Goal: Use online tool/utility: Utilize a website feature to perform a specific function

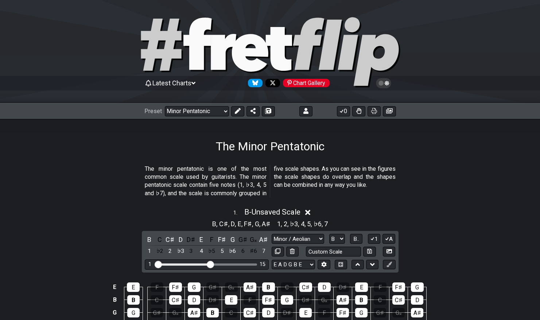
select select "/minor-pentatonic"
select select "Minor / Aeolian"
select select "B"
select select "C"
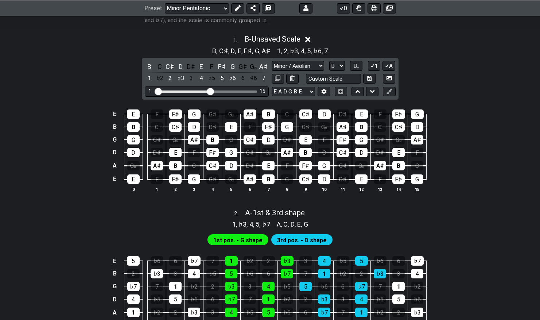
scroll to position [172, 0]
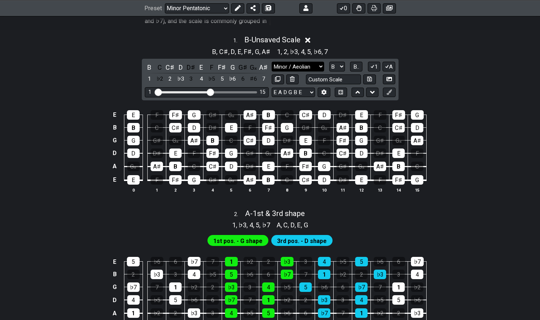
click at [292, 66] on select "Minor Pentatonic Notes Minor Pentatonic Major Pentatonic Minor Blues Major Blue…" at bounding box center [297, 67] width 52 height 10
select select "Notes"
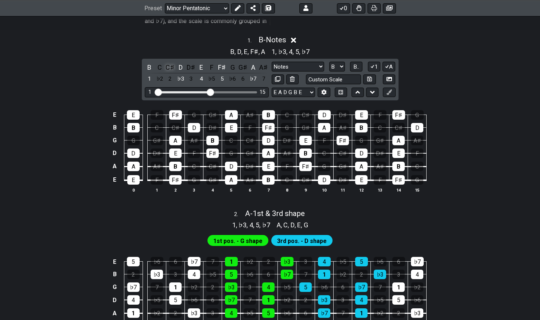
click at [171, 69] on div "C♯" at bounding box center [169, 67] width 9 height 10
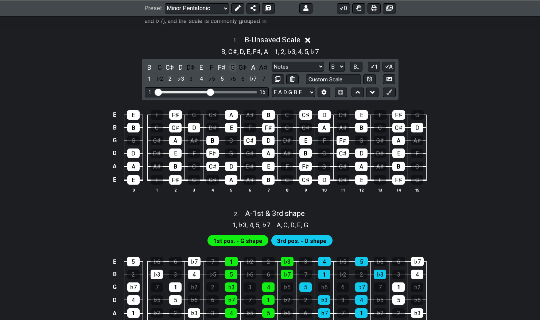
click at [232, 69] on div "G" at bounding box center [232, 67] width 9 height 10
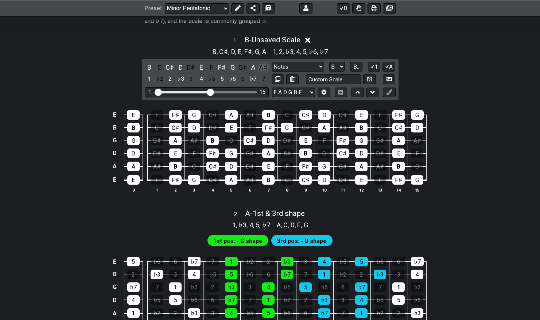
click at [265, 68] on div "A♯" at bounding box center [263, 67] width 9 height 10
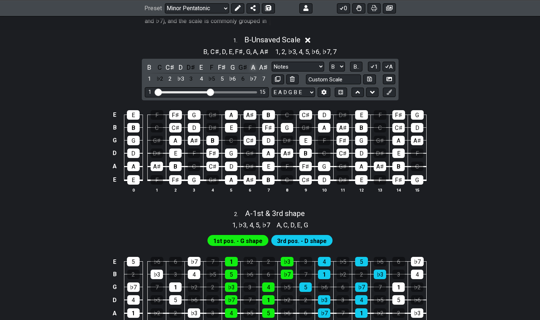
click at [254, 69] on div "A" at bounding box center [253, 67] width 9 height 10
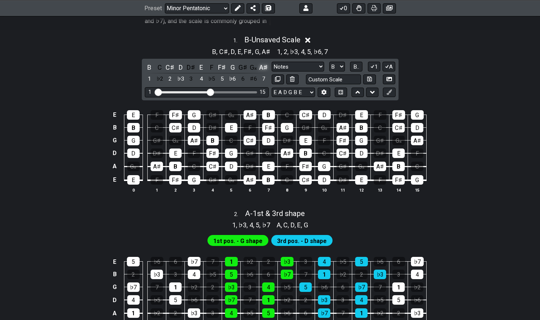
click at [263, 67] on div "A♯" at bounding box center [263, 67] width 9 height 10
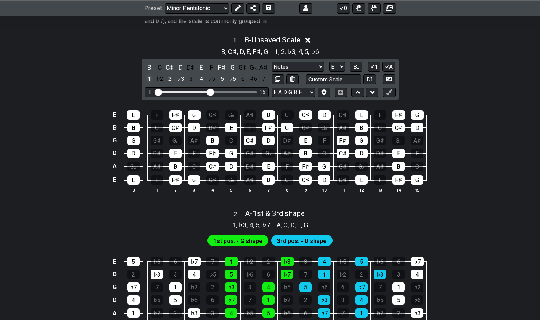
click at [150, 77] on div "1" at bounding box center [149, 79] width 9 height 10
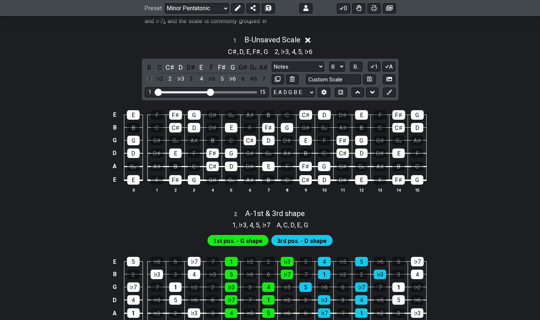
click at [150, 77] on div "1" at bounding box center [149, 79] width 9 height 10
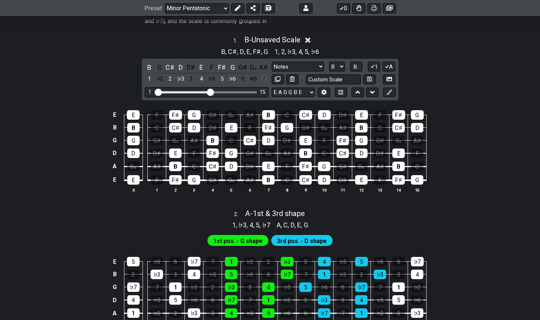
click at [264, 78] on div "7" at bounding box center [263, 79] width 9 height 10
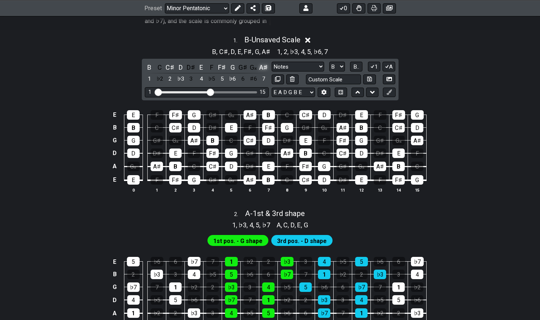
click at [263, 66] on div "A♯" at bounding box center [263, 67] width 9 height 10
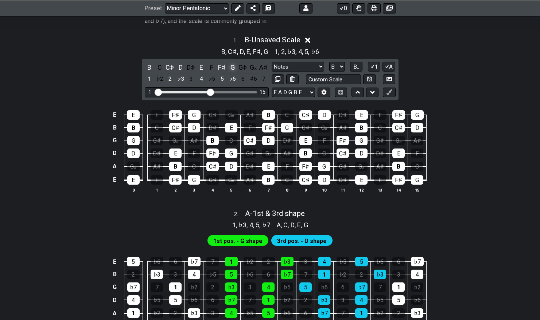
click at [233, 66] on div "G" at bounding box center [232, 67] width 9 height 10
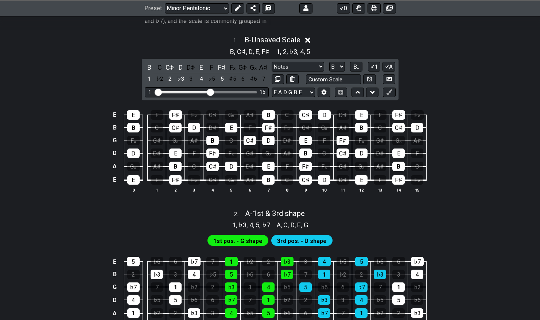
click at [233, 66] on div "F𝄪" at bounding box center [232, 67] width 9 height 10
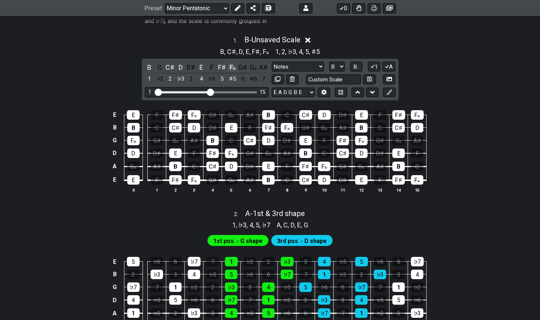
click at [232, 65] on div "F𝄪" at bounding box center [232, 67] width 9 height 10
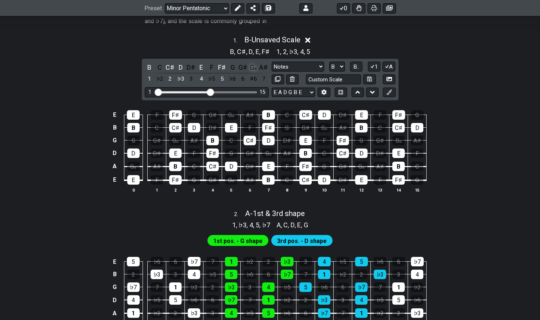
click at [252, 68] on div "G𝄪" at bounding box center [253, 67] width 9 height 10
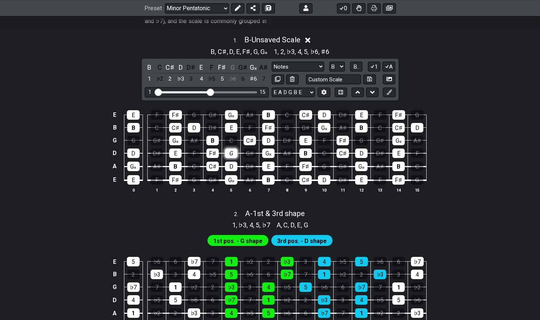
click at [229, 153] on div "G" at bounding box center [231, 152] width 12 height 9
click at [231, 112] on div "G𝄪" at bounding box center [231, 114] width 13 height 9
click at [194, 114] on div "G" at bounding box center [194, 114] width 13 height 9
click at [230, 113] on div "G𝄪" at bounding box center [231, 114] width 13 height 9
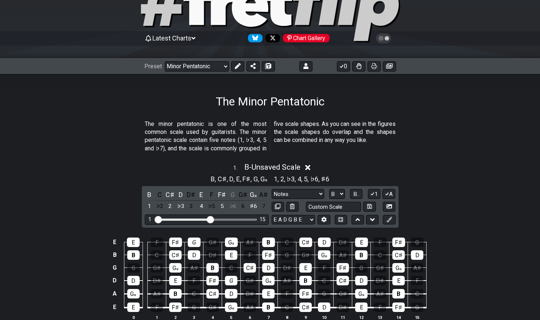
scroll to position [0, 0]
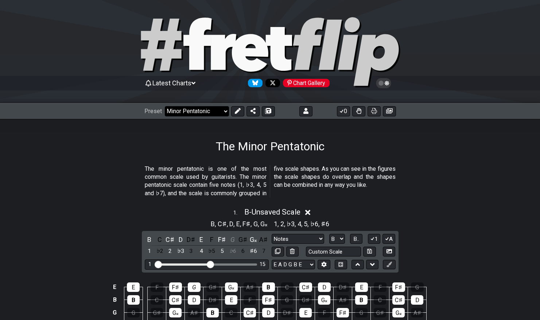
click at [208, 109] on select "Welcome to #fretflip! Initial Preset Custom Preset Minor Pentatonic Major Penta…" at bounding box center [197, 111] width 64 height 10
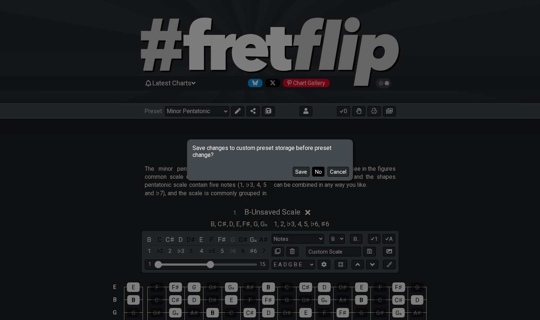
click at [319, 174] on button "No" at bounding box center [318, 172] width 12 height 10
select select "/guitar-scales"
select select "C"
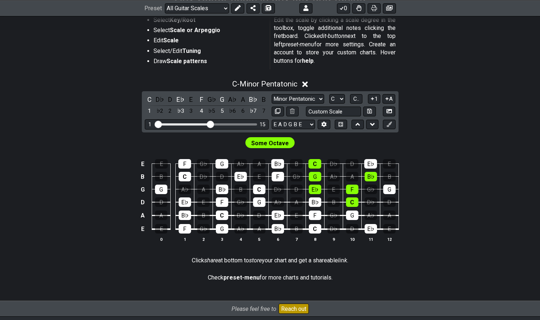
scroll to position [157, 0]
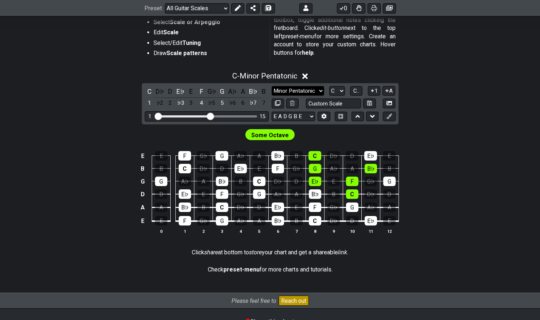
click at [293, 91] on select "Minor Pentatonic Root Minor Pentatonic Major Pentatonic Minor Blues Major Blues…" at bounding box center [297, 91] width 52 height 10
select select "Minor / Aeolian"
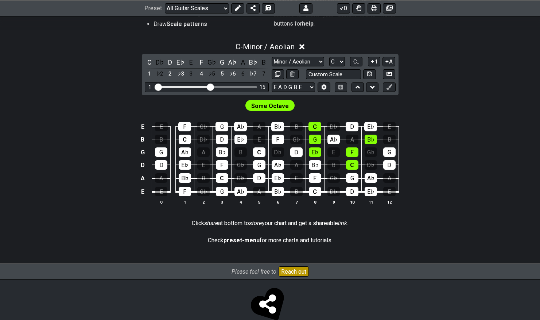
scroll to position [201, 0]
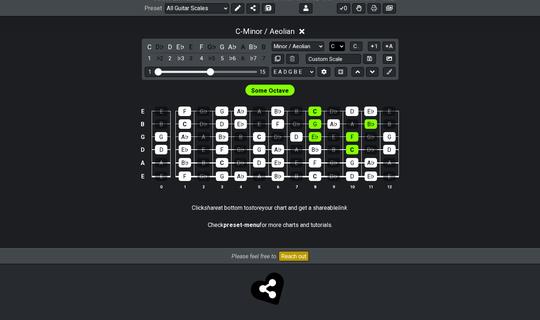
click at [341, 47] on select "A♭ A A♯ B♭ B C C♯ D♭ D D♯ E♭ E F F♯ G♭ G G♯" at bounding box center [337, 47] width 16 height 10
select select "B"
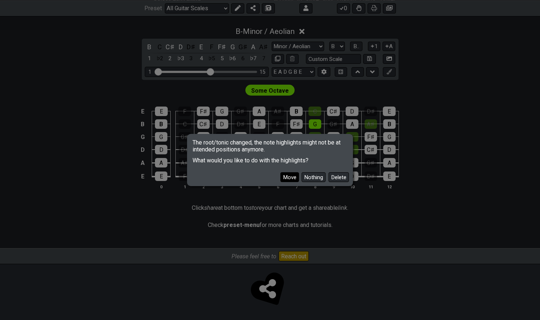
click at [286, 176] on button "Move" at bounding box center [289, 177] width 19 height 10
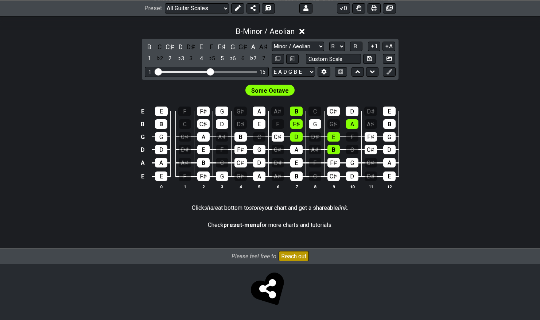
click at [272, 89] on span "Some Octave" at bounding box center [270, 90] width 38 height 11
click at [273, 96] on div "Some Octave" at bounding box center [270, 90] width 52 height 14
click at [356, 43] on span "B.." at bounding box center [356, 46] width 6 height 7
click at [359, 46] on span "1..7" at bounding box center [356, 46] width 9 height 7
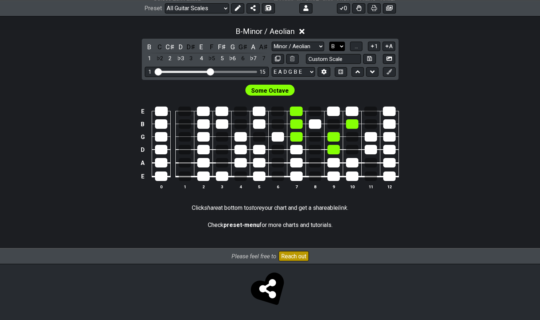
click at [343, 44] on select "A♭ A A♯ B♭ B C C♯ D♭ D D♯ E♭ E F F♯ G♭ G G♯" at bounding box center [337, 47] width 16 height 10
click at [361, 46] on button "..." at bounding box center [356, 47] width 12 height 10
